Goal: Obtain resource: Obtain resource

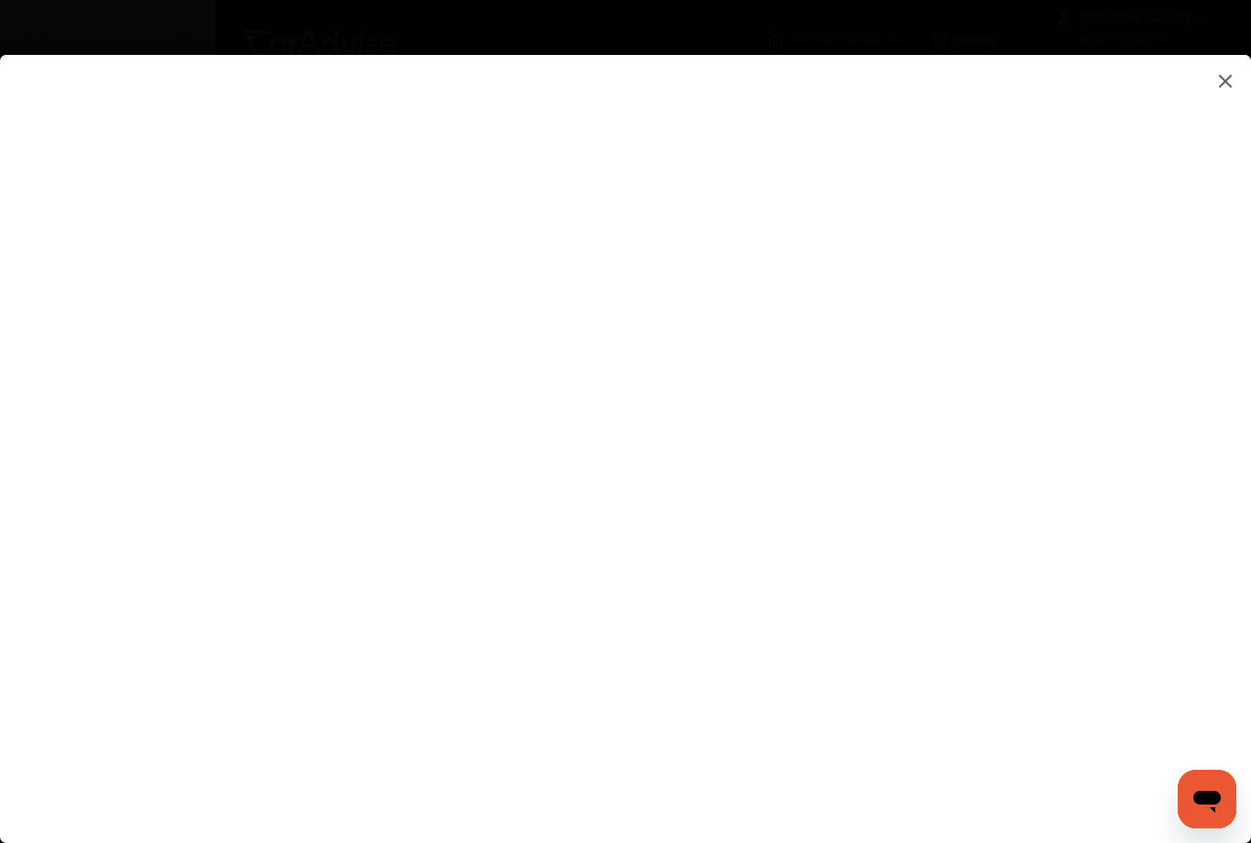
click at [1226, 81] on img at bounding box center [1225, 81] width 22 height 23
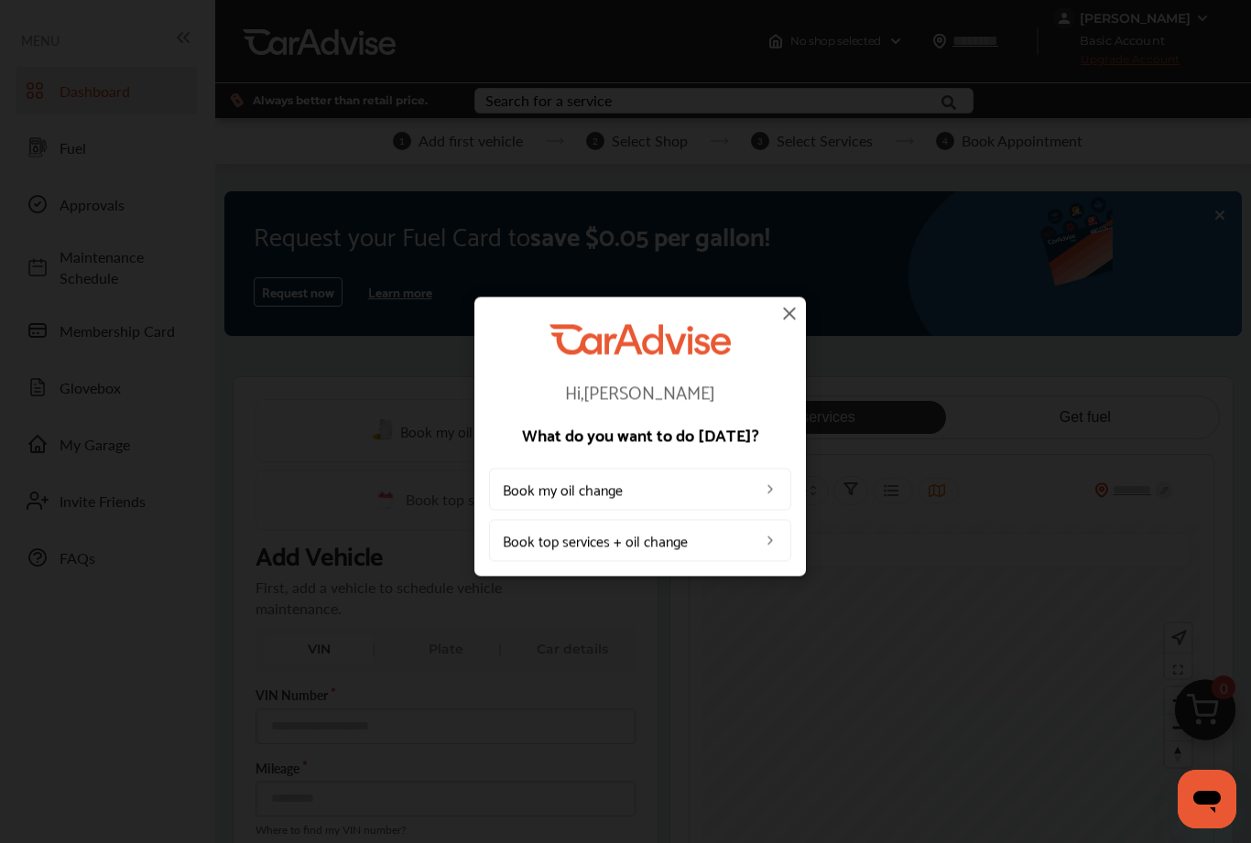
click at [792, 320] on img at bounding box center [789, 313] width 22 height 22
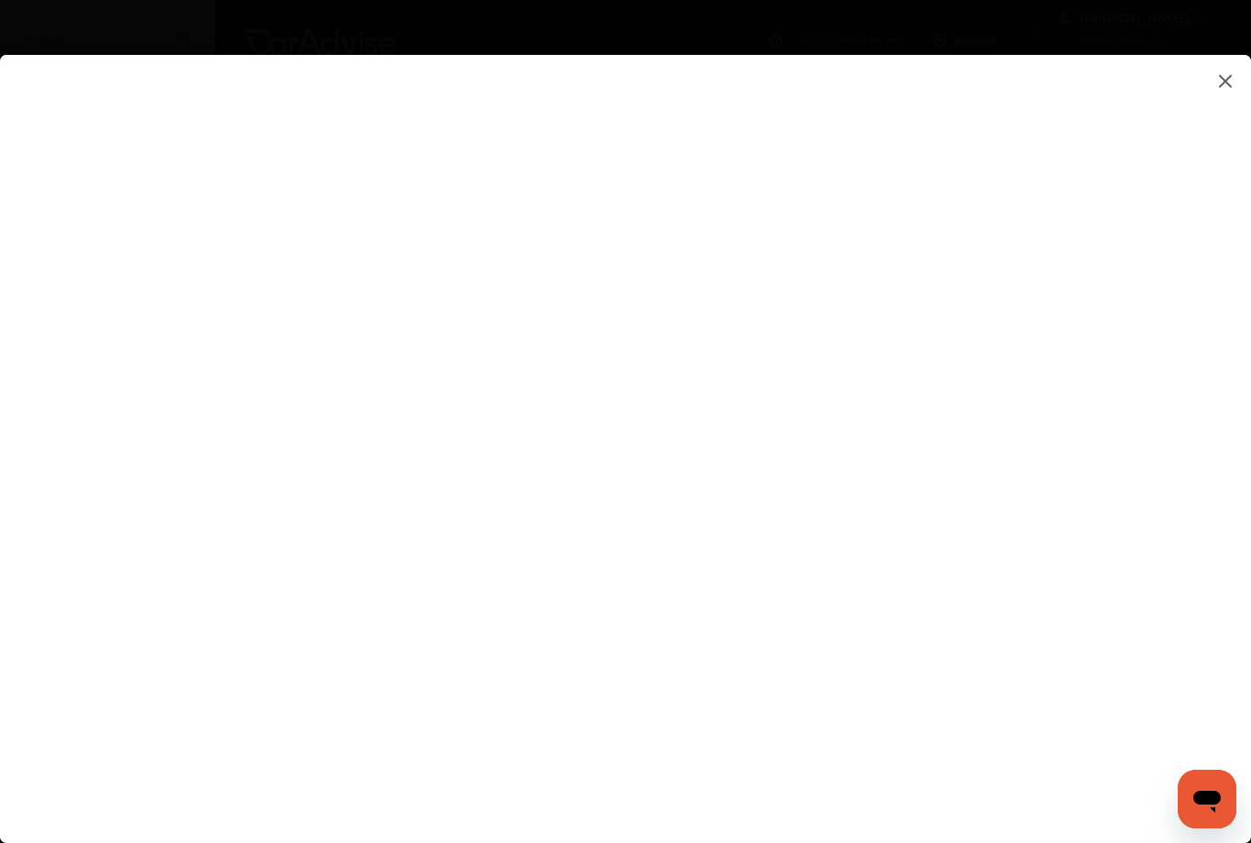
click at [1226, 83] on img at bounding box center [1225, 81] width 22 height 23
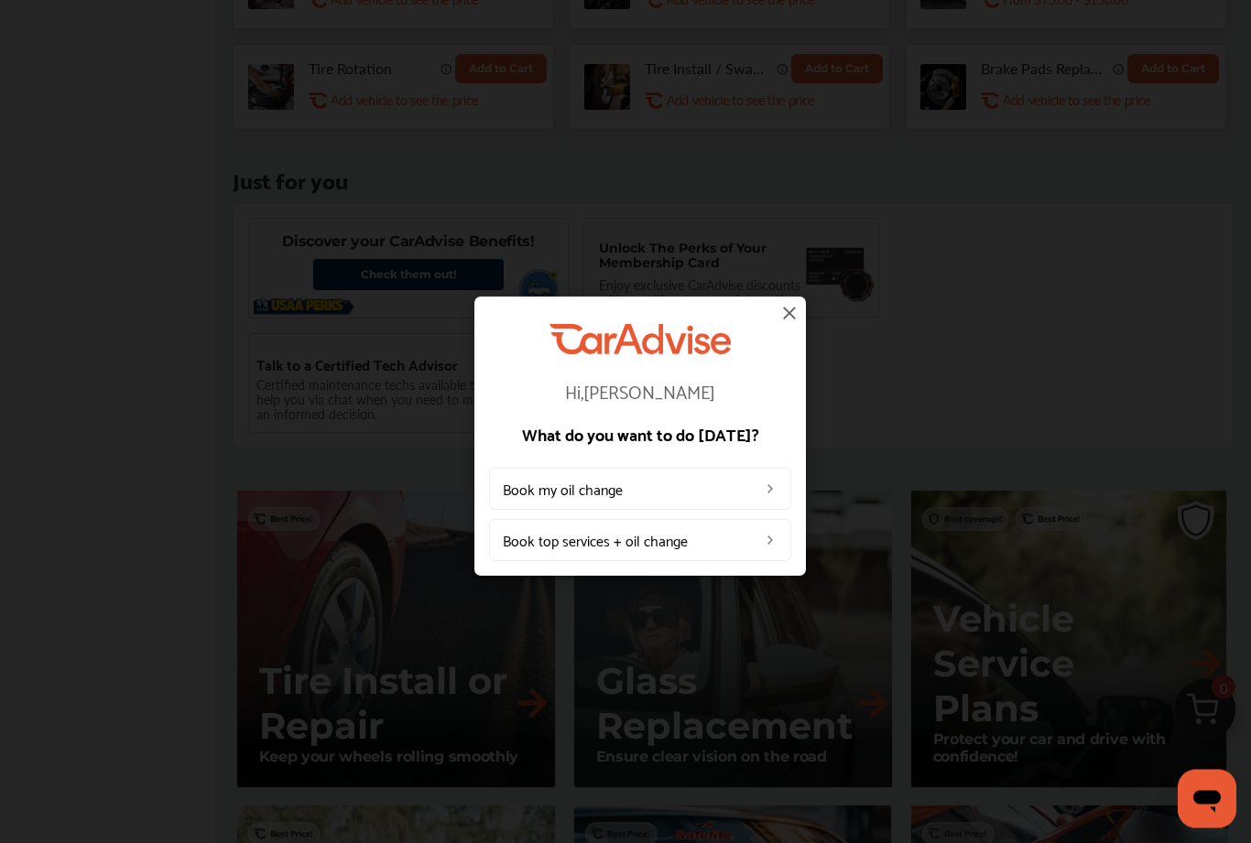
scroll to position [1122, 0]
click at [793, 324] on img at bounding box center [789, 313] width 22 height 22
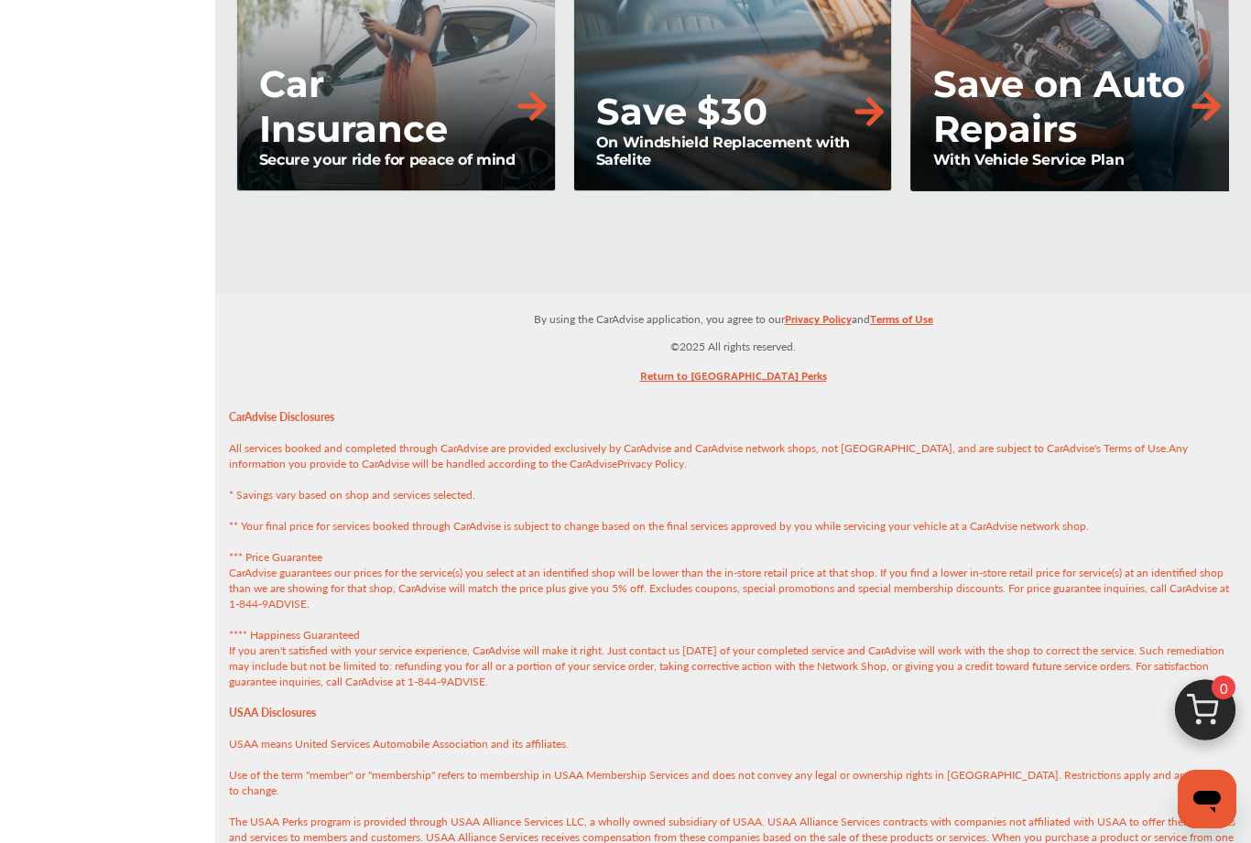
scroll to position [2153, 0]
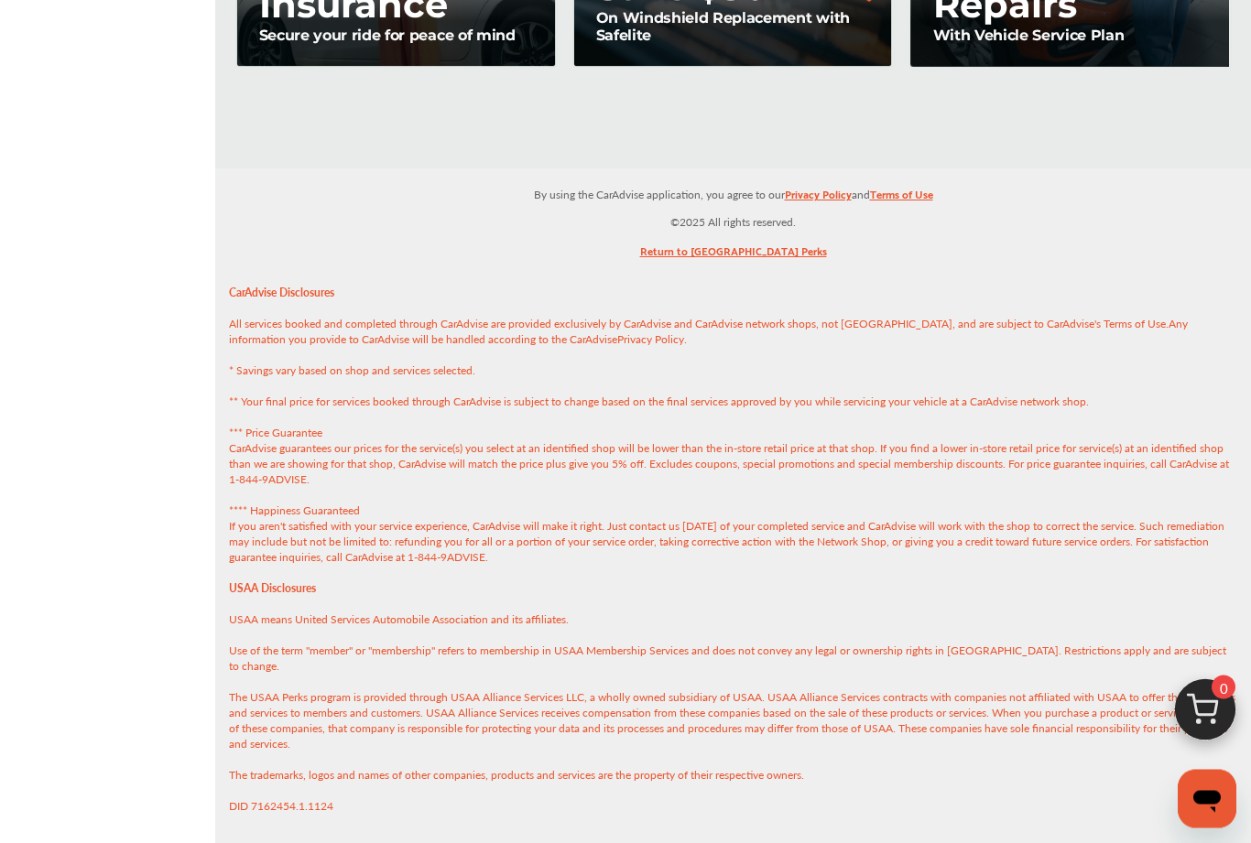
click at [760, 268] on link "Return to [GEOGRAPHIC_DATA] Perks" at bounding box center [733, 256] width 187 height 28
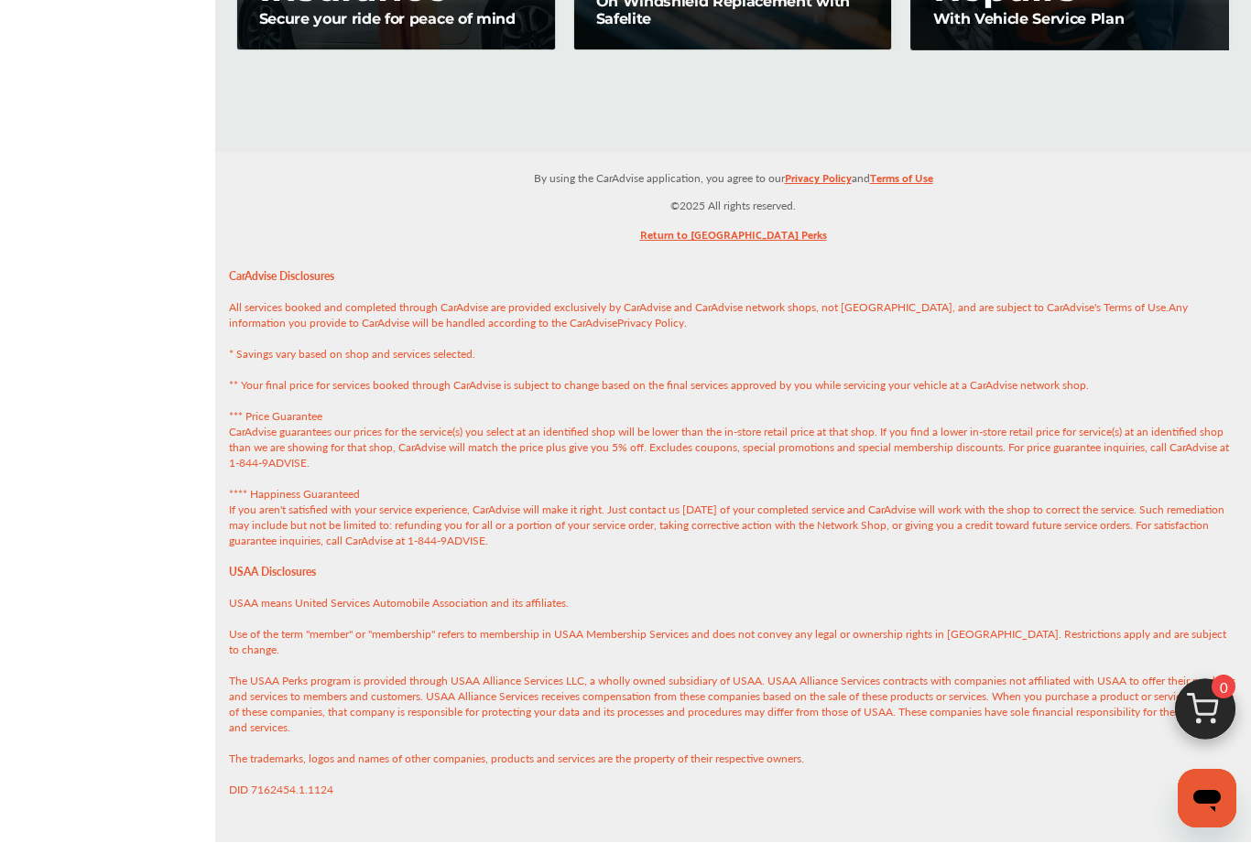
click at [725, 225] on link "Return to [GEOGRAPHIC_DATA] Perks" at bounding box center [733, 239] width 187 height 28
